Goal: Task Accomplishment & Management: Manage account settings

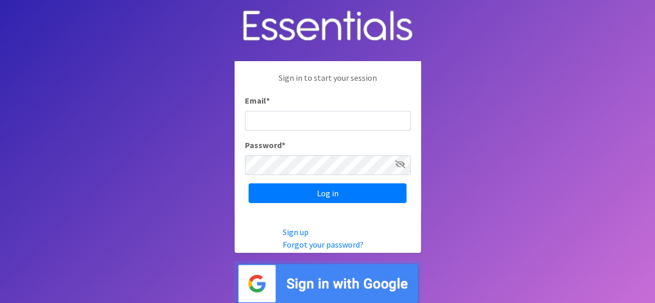
click at [272, 128] on input "Email *" at bounding box center [328, 121] width 166 height 20
click at [273, 121] on input "Email *" at bounding box center [328, 121] width 166 height 20
type input "[PERSON_NAME][EMAIL_ADDRESS][PERSON_NAME][DOMAIN_NAME]"
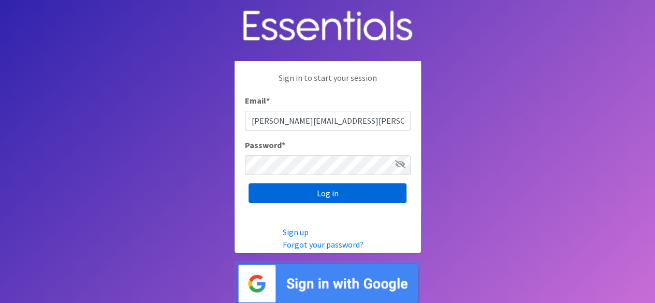
drag, startPoint x: 301, startPoint y: 190, endPoint x: 304, endPoint y: 185, distance: 5.6
click at [303, 186] on input "Log in" at bounding box center [327, 193] width 158 height 20
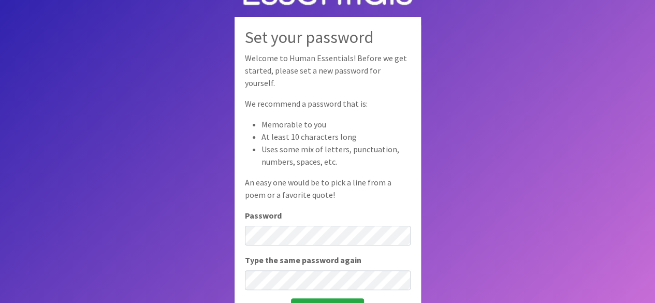
scroll to position [52, 0]
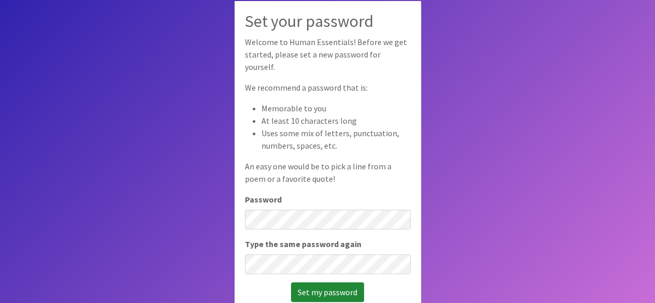
click at [328, 286] on input "Set my password" at bounding box center [327, 292] width 73 height 20
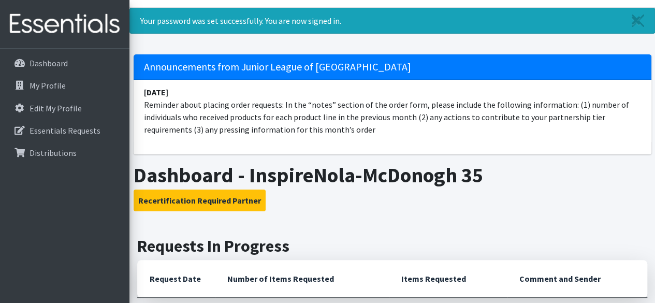
scroll to position [73, 0]
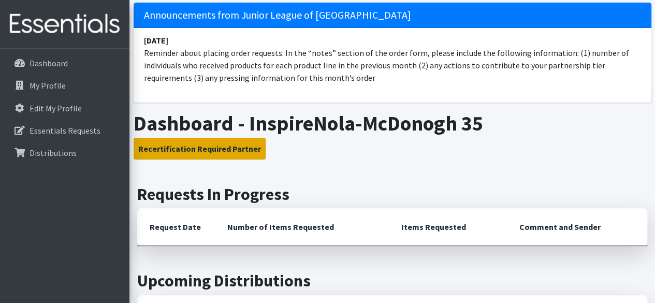
click at [190, 153] on button "Recertification Required Partner" at bounding box center [199, 149] width 132 height 22
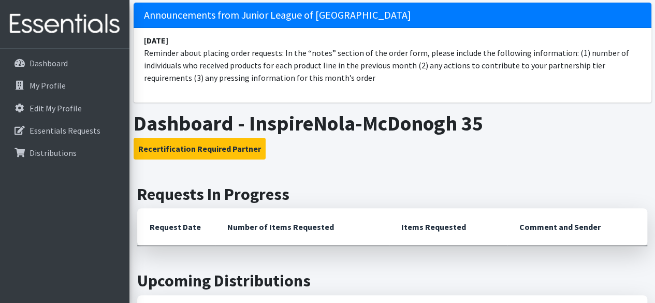
click at [329, 191] on h2 "Requests In Progress" at bounding box center [392, 194] width 510 height 20
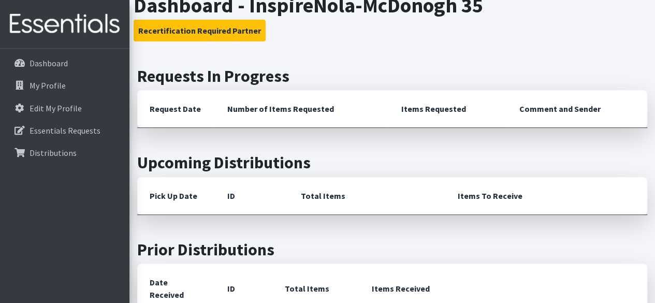
scroll to position [177, 0]
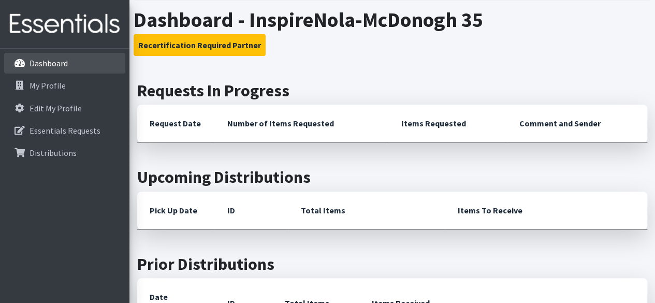
click at [39, 60] on p "Dashboard" at bounding box center [48, 63] width 38 height 10
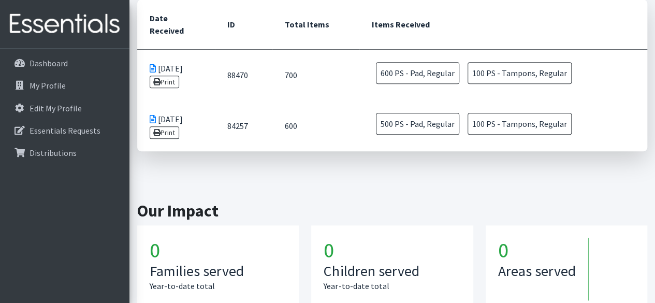
scroll to position [350, 0]
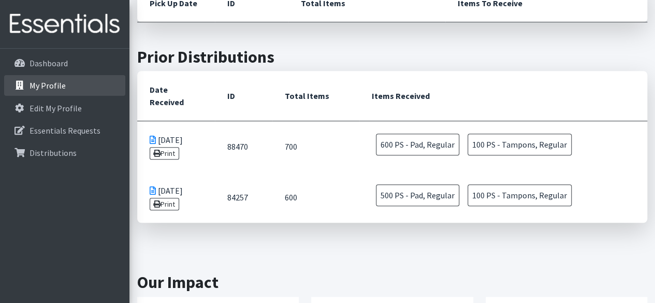
click at [44, 85] on p "My Profile" at bounding box center [47, 85] width 36 height 10
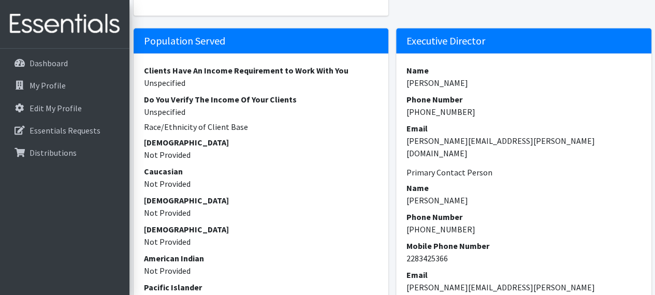
scroll to position [983, 0]
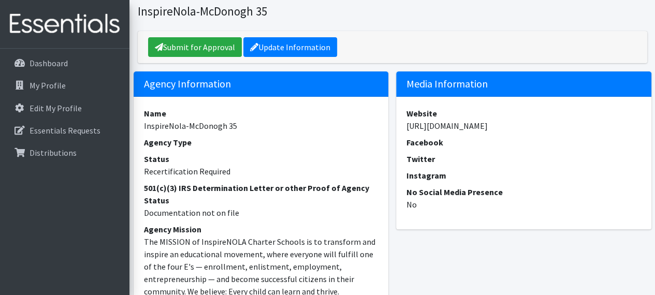
scroll to position [0, 0]
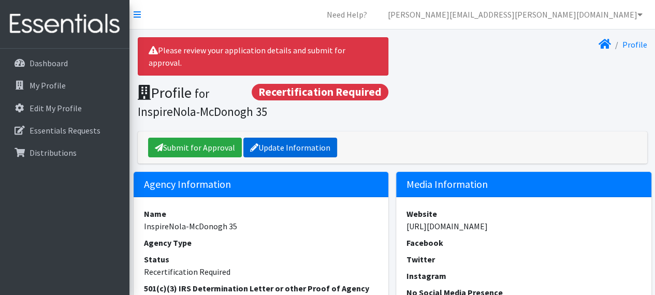
click at [299, 138] on link "Update Information" at bounding box center [290, 148] width 94 height 20
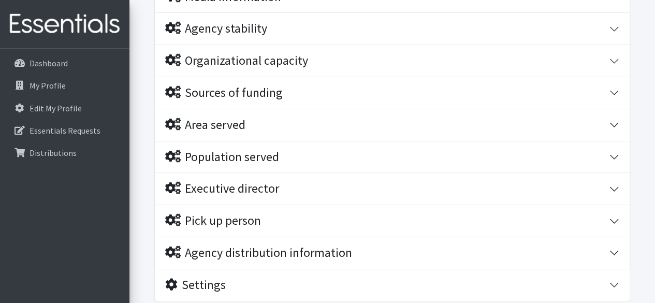
scroll to position [259, 0]
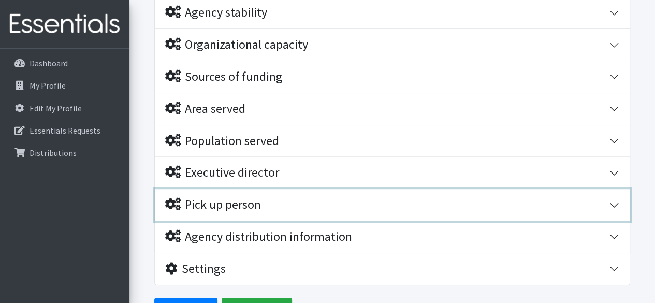
click at [615, 203] on button "Pick up person" at bounding box center [392, 205] width 474 height 32
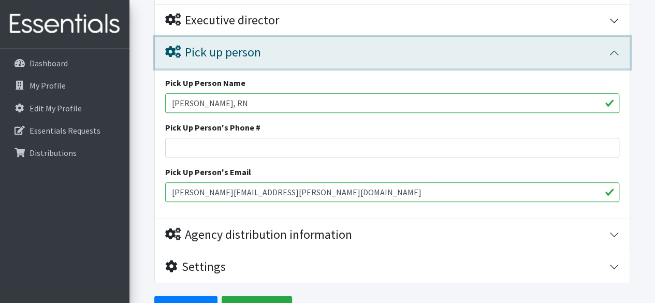
scroll to position [415, 0]
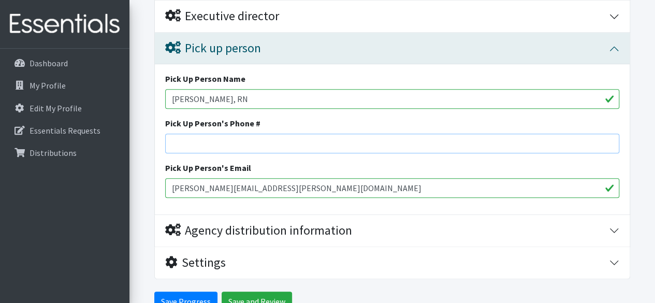
click at [199, 137] on input "Pick Up Person's Phone #" at bounding box center [392, 143] width 454 height 20
type input "5047234707"
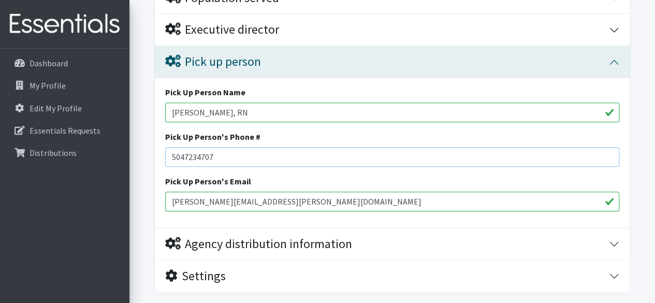
scroll to position [467, 0]
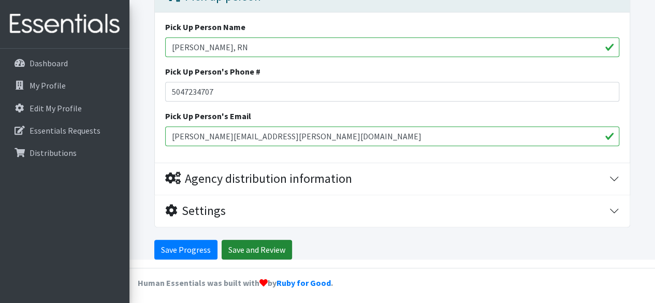
click at [244, 248] on input "Save and Review" at bounding box center [256, 250] width 70 height 20
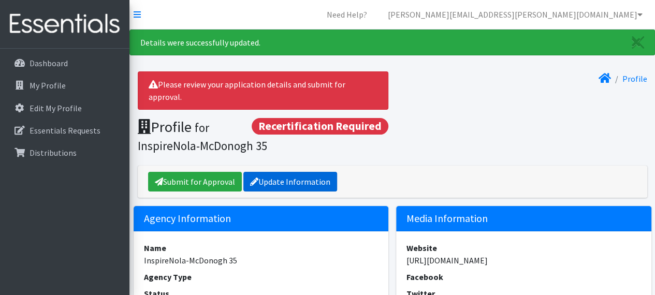
click at [318, 172] on link "Update Information" at bounding box center [290, 182] width 94 height 20
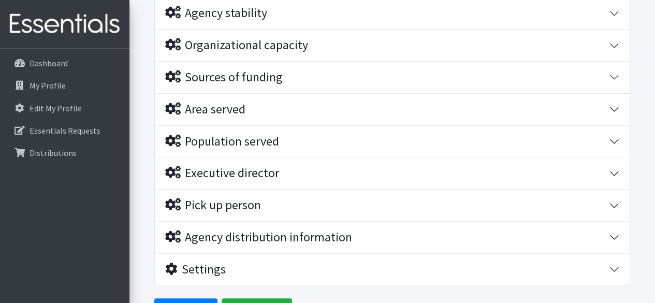
scroll to position [259, 0]
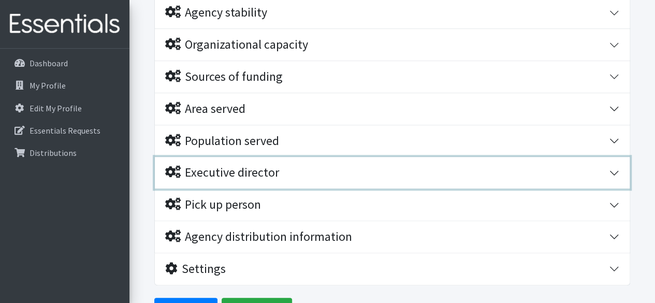
click at [255, 170] on div "Executive director" at bounding box center [222, 172] width 114 height 15
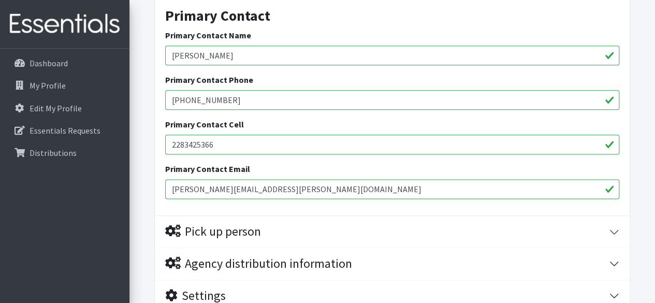
scroll to position [617, 0]
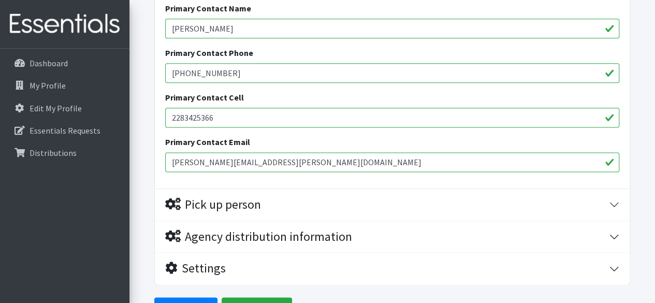
click at [222, 116] on input "2283425366" at bounding box center [392, 118] width 454 height 20
type input "2"
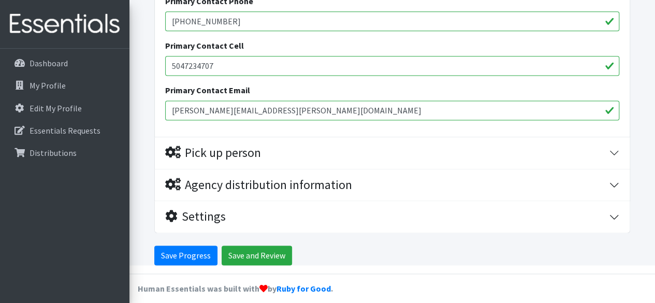
scroll to position [674, 0]
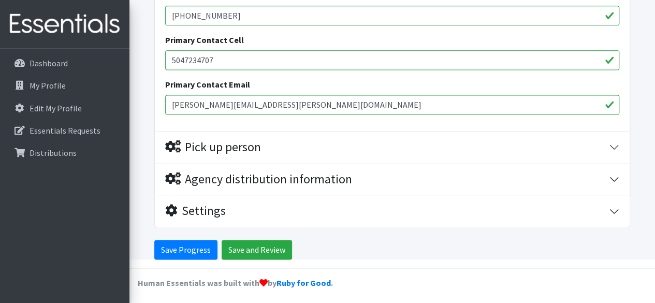
type input "5047234707"
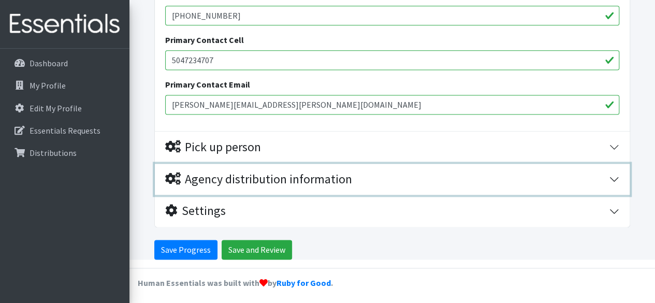
click at [235, 172] on div "Agency distribution information" at bounding box center [258, 179] width 187 height 15
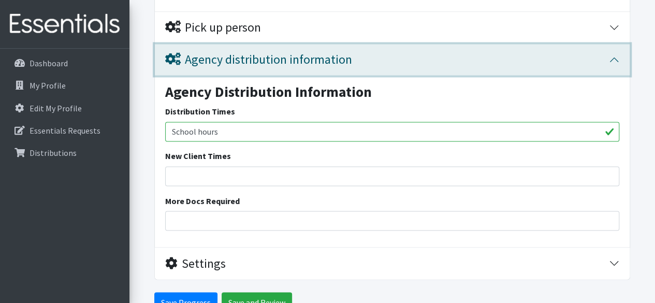
scroll to position [794, 0]
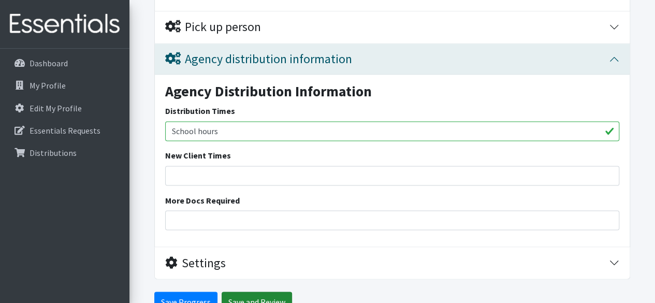
click at [251, 299] on input "Save and Review" at bounding box center [256, 301] width 70 height 20
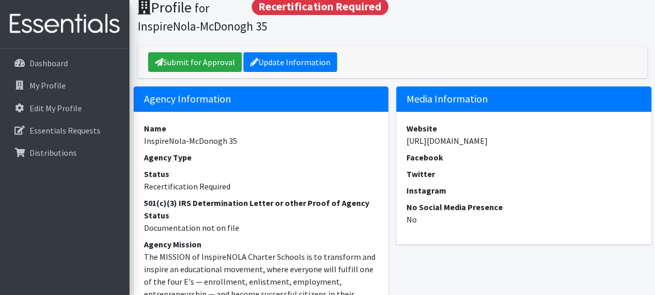
scroll to position [103, 0]
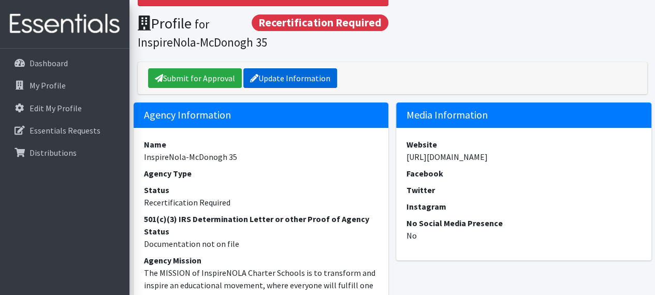
click at [265, 68] on link "Update Information" at bounding box center [290, 78] width 94 height 20
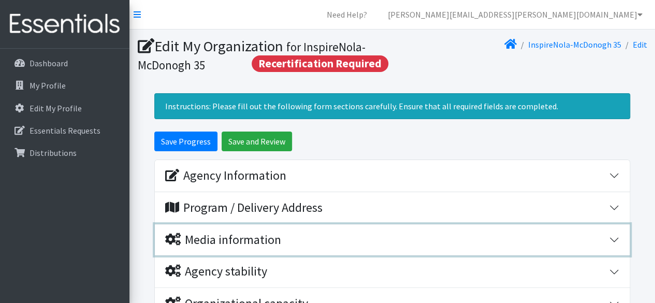
click at [268, 239] on div "Media information" at bounding box center [223, 239] width 116 height 15
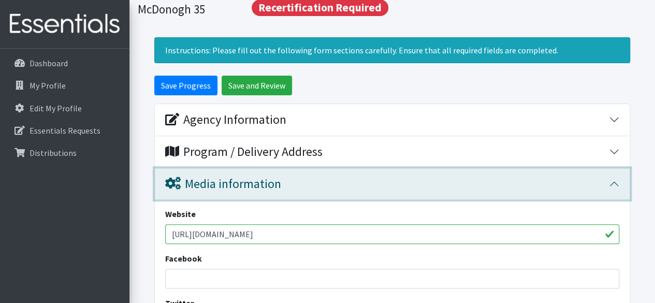
scroll to position [103, 0]
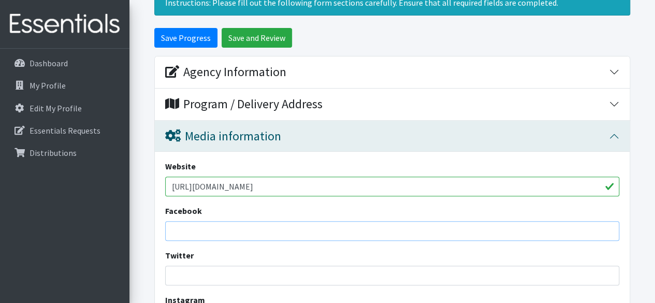
click at [232, 232] on input "Facebook" at bounding box center [392, 231] width 454 height 20
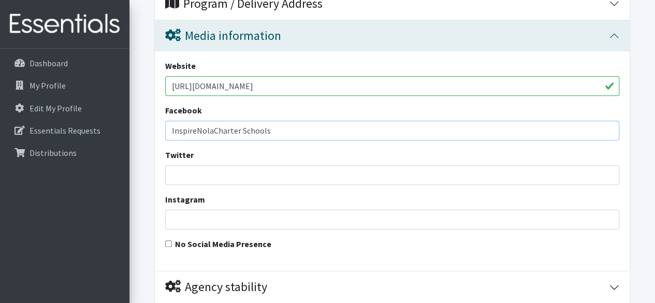
scroll to position [207, 0]
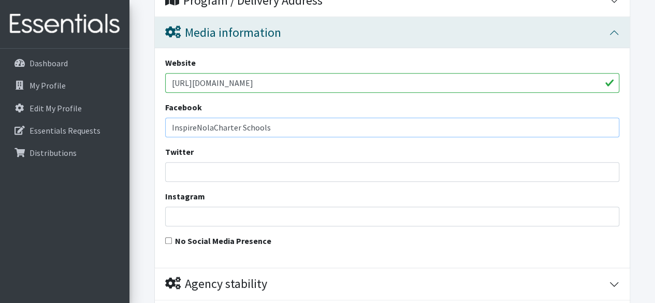
type input "InspireNolaCharter Schools"
click at [185, 177] on input "Twitter" at bounding box center [392, 172] width 454 height 20
type input "InspireNolaSchools"
click at [188, 218] on input "Instagram" at bounding box center [392, 216] width 454 height 20
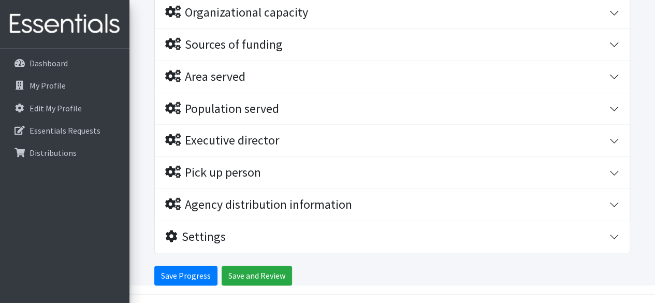
scroll to position [517, 0]
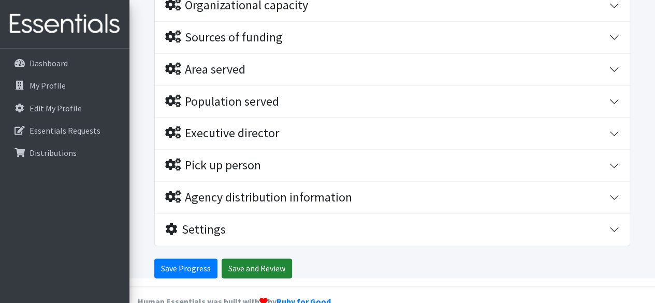
type input "@inspirenola."
click at [251, 264] on input "Save and Review" at bounding box center [256, 268] width 70 height 20
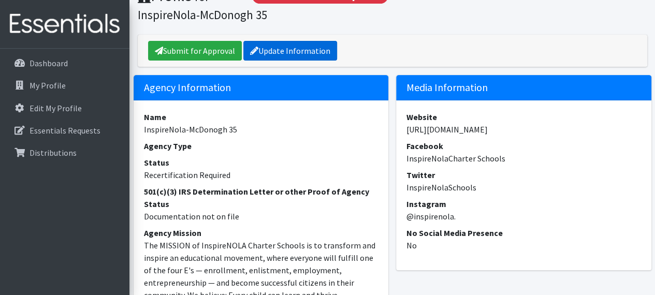
scroll to position [155, 0]
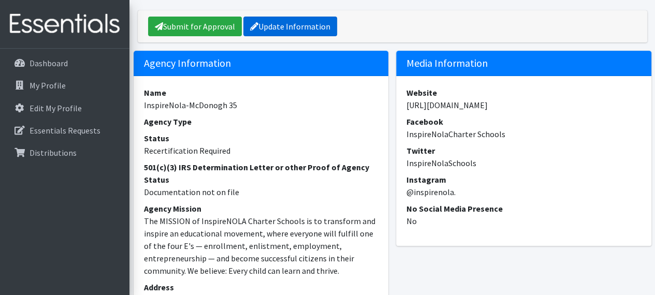
click at [296, 17] on link "Update Information" at bounding box center [290, 27] width 94 height 20
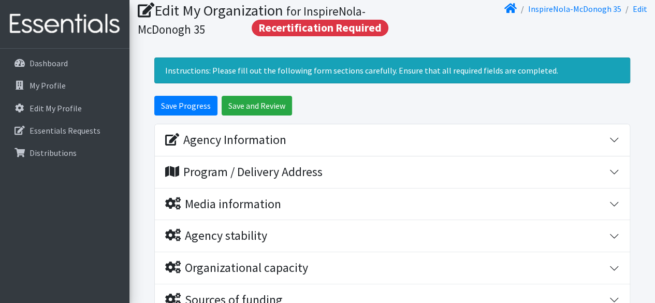
scroll to position [103, 0]
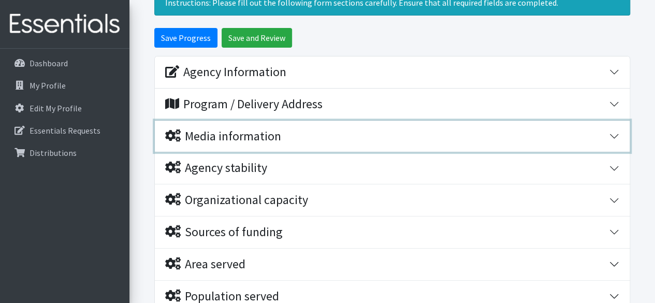
click at [261, 131] on div "Media information" at bounding box center [223, 136] width 116 height 15
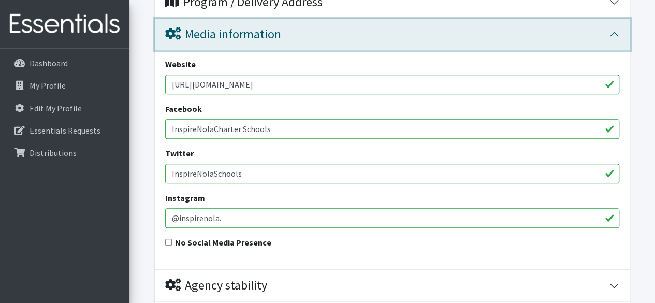
scroll to position [207, 0]
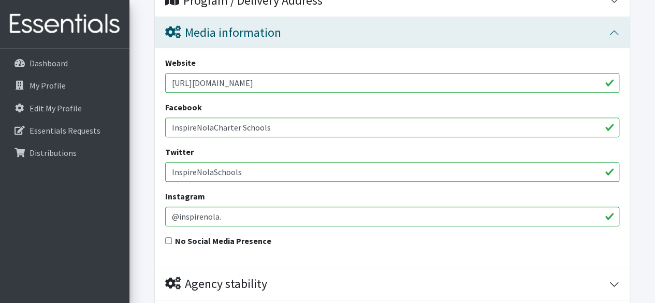
click at [228, 218] on input "@inspirenola." at bounding box center [392, 216] width 454 height 20
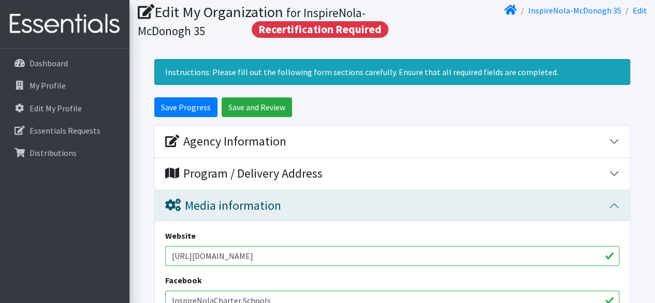
scroll to position [0, 0]
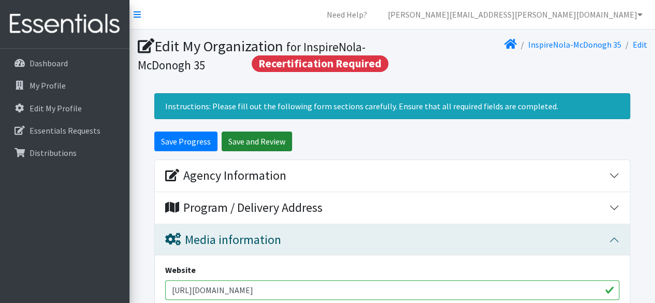
type input "@inspirenola"
click at [249, 142] on input "Save and Review" at bounding box center [256, 141] width 70 height 20
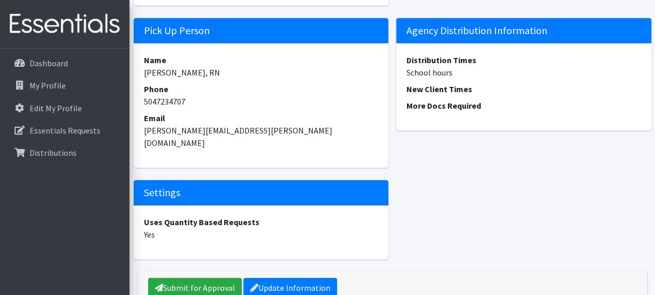
scroll to position [1633, 0]
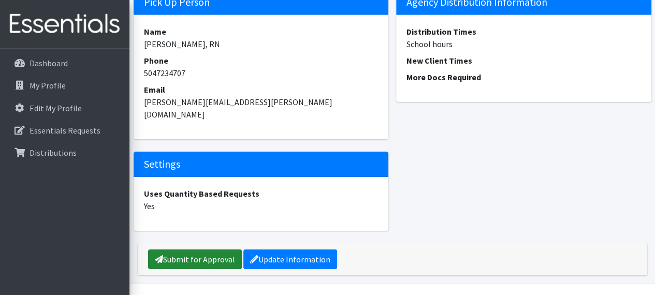
click at [191, 249] on link "Submit for Approval" at bounding box center [195, 259] width 94 height 20
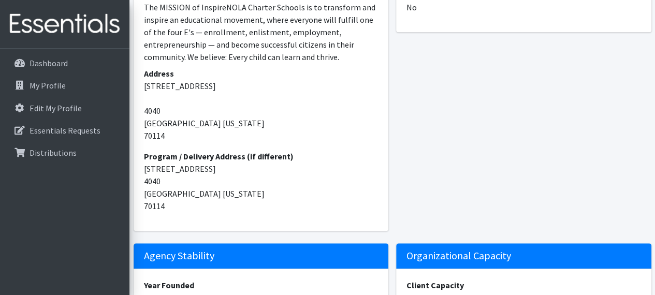
scroll to position [414, 0]
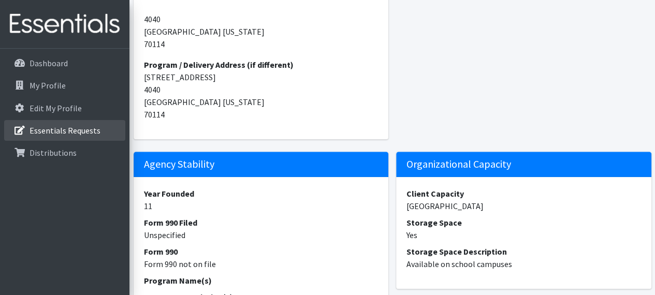
click at [84, 128] on p "Essentials Requests" at bounding box center [64, 130] width 71 height 10
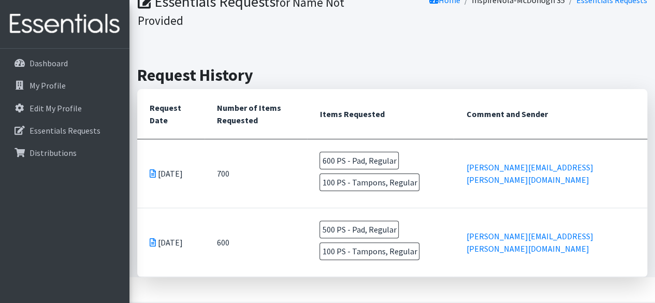
scroll to position [28, 0]
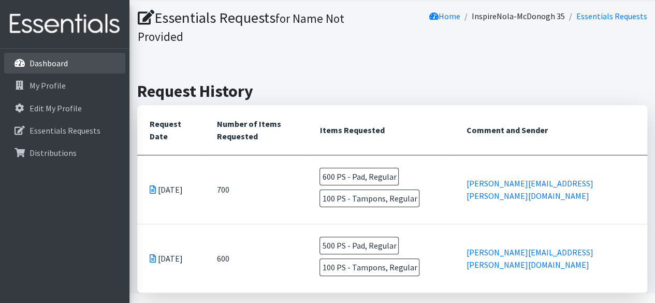
click at [55, 62] on p "Dashboard" at bounding box center [48, 63] width 38 height 10
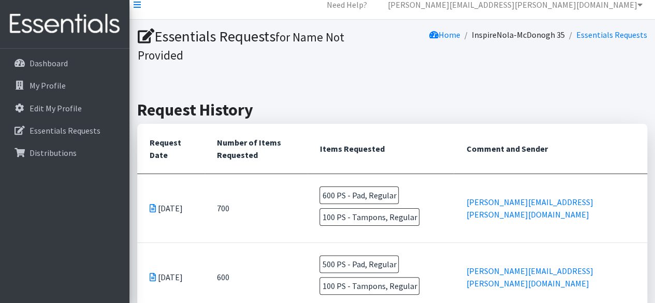
scroll to position [0, 0]
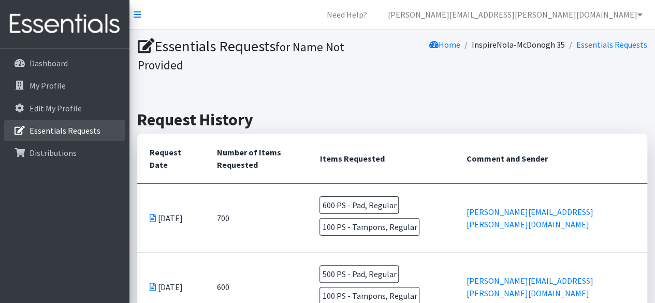
click at [53, 125] on p "Essentials Requests" at bounding box center [64, 130] width 71 height 10
click at [19, 127] on icon at bounding box center [19, 130] width 13 height 9
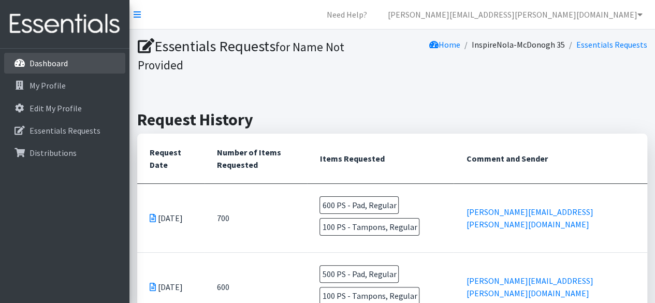
click at [60, 61] on p "Dashboard" at bounding box center [48, 63] width 38 height 10
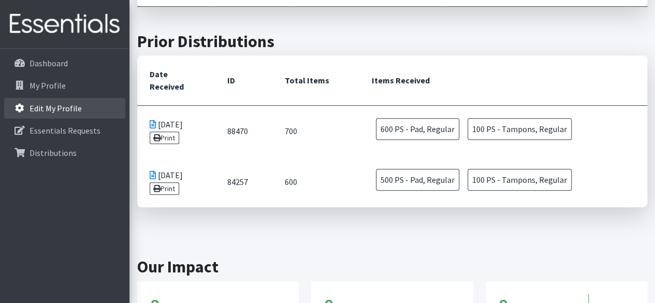
scroll to position [350, 0]
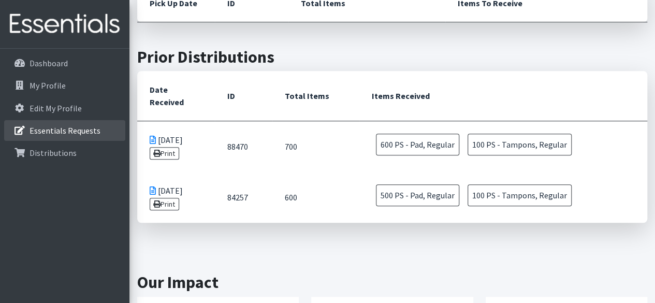
click at [58, 128] on p "Essentials Requests" at bounding box center [64, 130] width 71 height 10
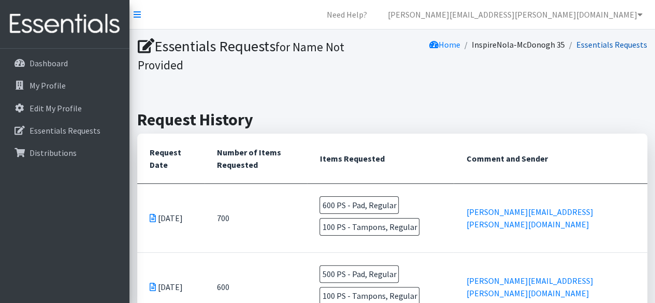
click at [593, 43] on link "Essentials Requests" at bounding box center [611, 44] width 71 height 10
click at [597, 41] on link "Essentials Requests" at bounding box center [611, 44] width 71 height 10
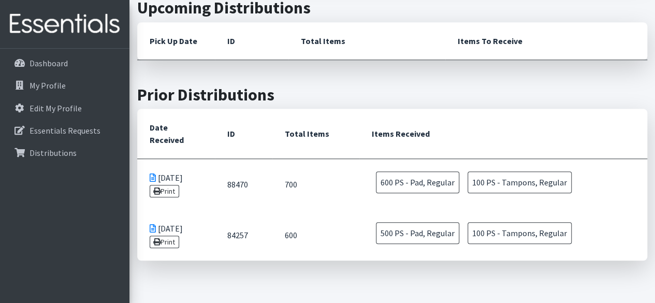
scroll to position [362, 0]
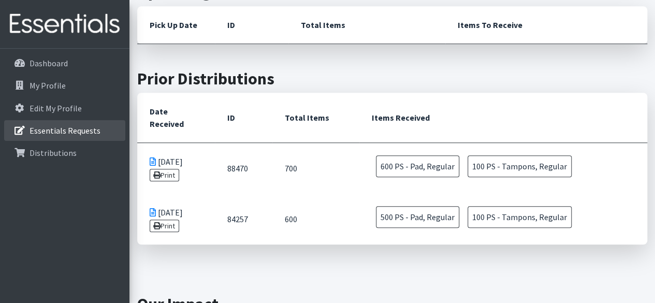
click at [65, 134] on p "Essentials Requests" at bounding box center [64, 130] width 71 height 10
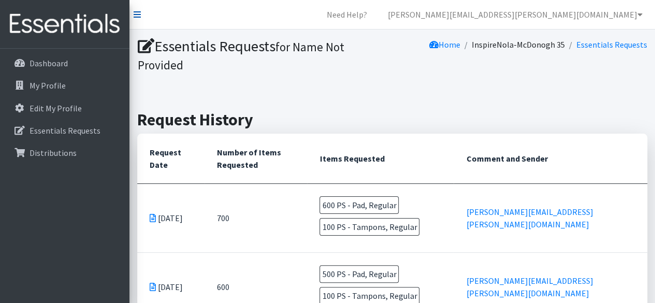
click at [138, 13] on icon at bounding box center [136, 14] width 7 height 8
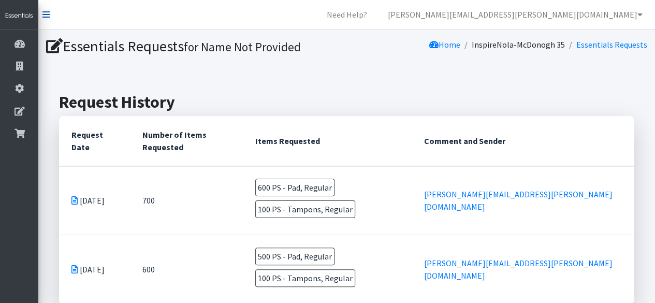
click at [46, 13] on icon at bounding box center [45, 14] width 7 height 8
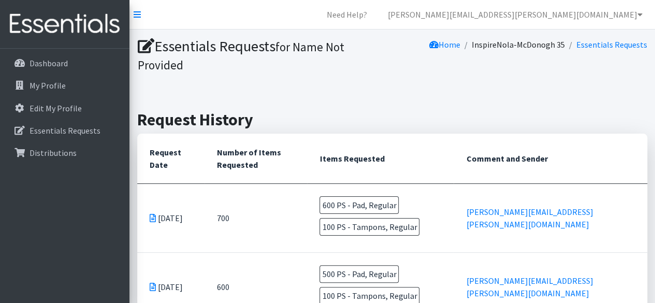
click at [218, 90] on div "Essentials Requests for Name Not Provided Home InspireNola-McDonogh 35 Essentia…" at bounding box center [391, 175] width 525 height 292
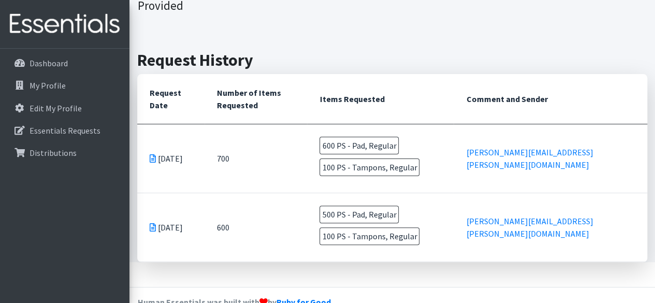
scroll to position [80, 0]
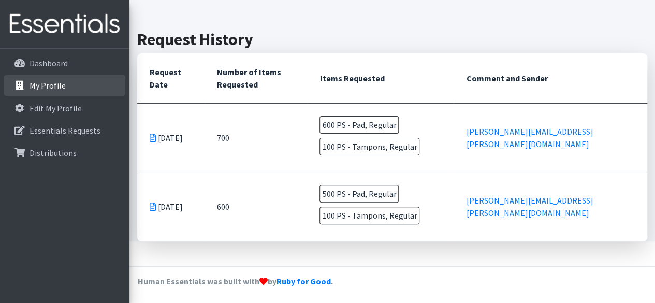
click at [47, 85] on p "My Profile" at bounding box center [47, 85] width 36 height 10
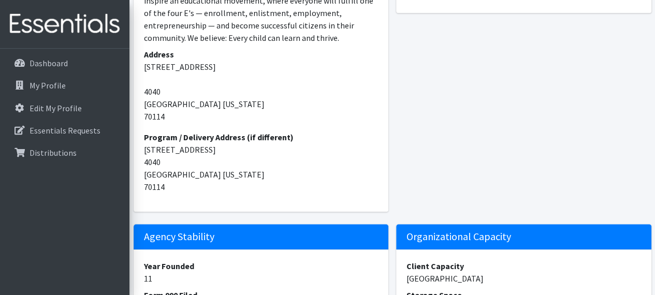
scroll to position [310, 0]
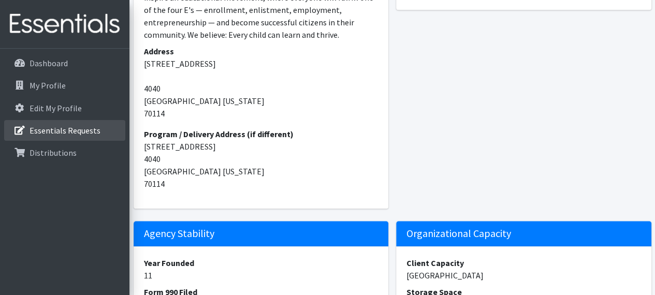
click at [92, 131] on p "Essentials Requests" at bounding box center [64, 130] width 71 height 10
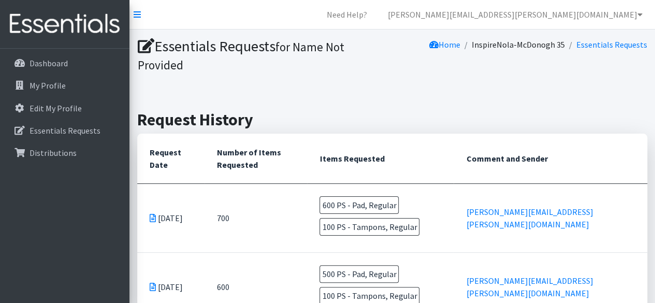
click at [158, 155] on th "Request Date" at bounding box center [170, 158] width 67 height 50
drag, startPoint x: 156, startPoint y: 174, endPoint x: 158, endPoint y: 182, distance: 8.5
click at [156, 177] on th "Request Date" at bounding box center [170, 158] width 67 height 50
click at [159, 191] on td "Apr 7 2025" at bounding box center [170, 218] width 67 height 69
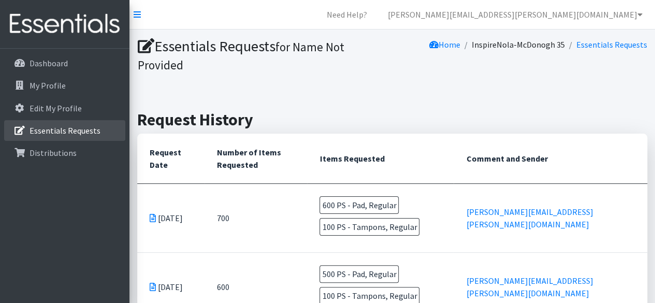
click at [46, 131] on p "Essentials Requests" at bounding box center [64, 130] width 71 height 10
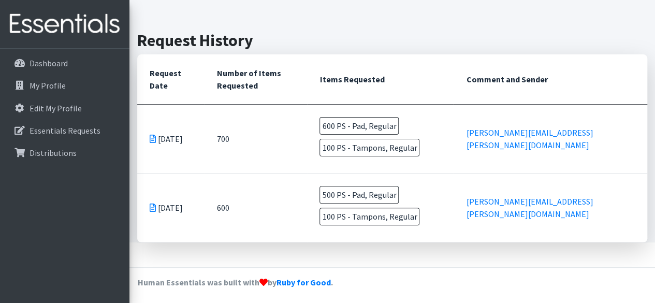
scroll to position [80, 0]
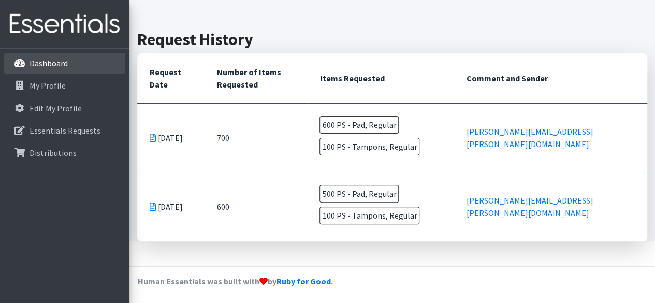
click at [41, 60] on p "Dashboard" at bounding box center [48, 63] width 38 height 10
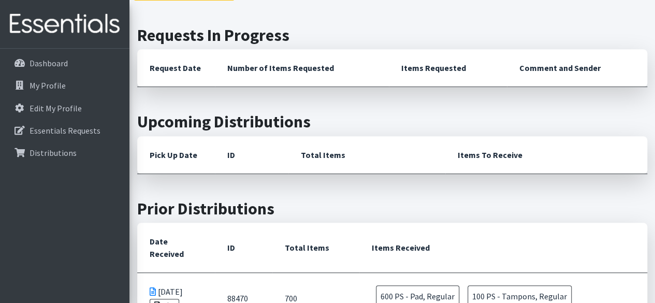
scroll to position [195, 0]
